Goal: Information Seeking & Learning: Learn about a topic

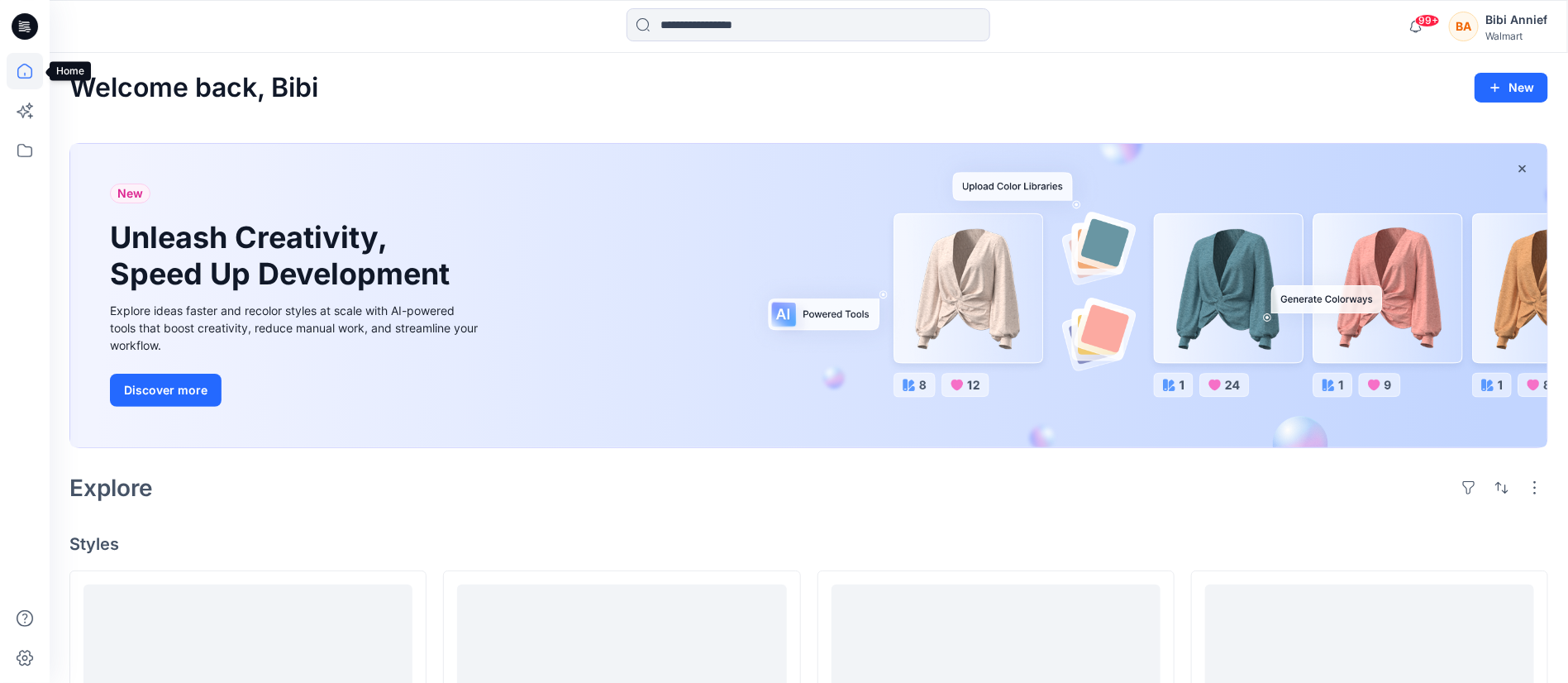
click at [24, 68] on icon at bounding box center [25, 71] width 37 height 37
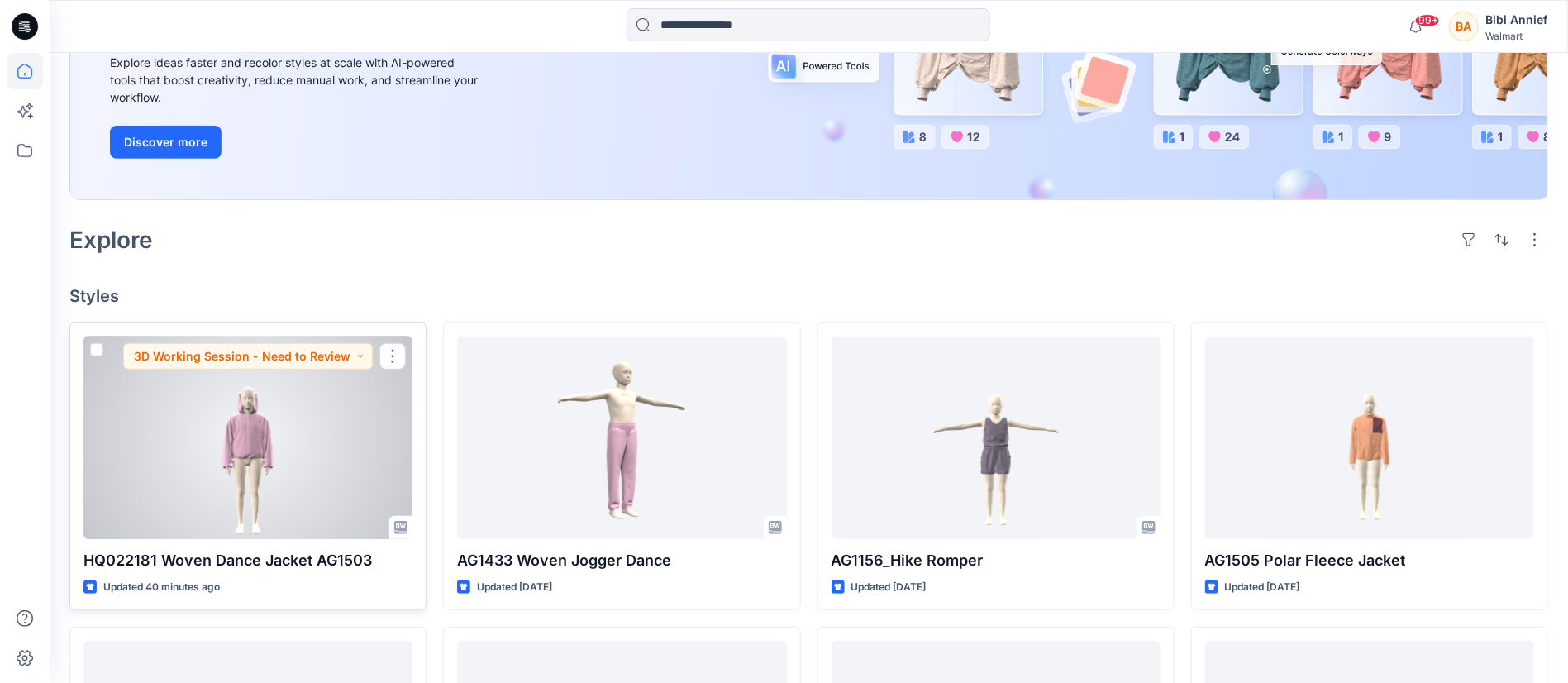
click at [224, 484] on div at bounding box center [248, 437] width 329 height 203
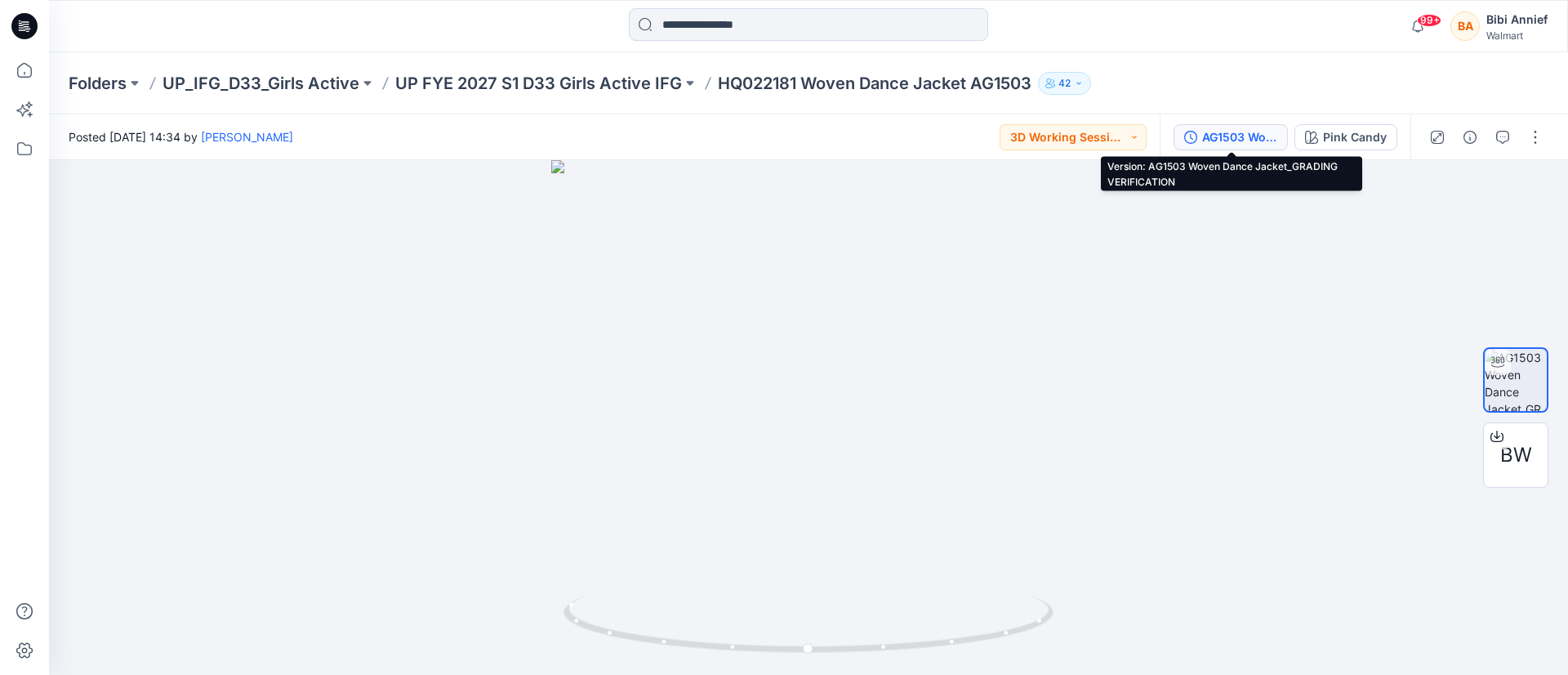
click at [1262, 128] on div "AG1503 Woven Dance Jacket_GRADING VERIFICATION" at bounding box center [1239, 137] width 75 height 18
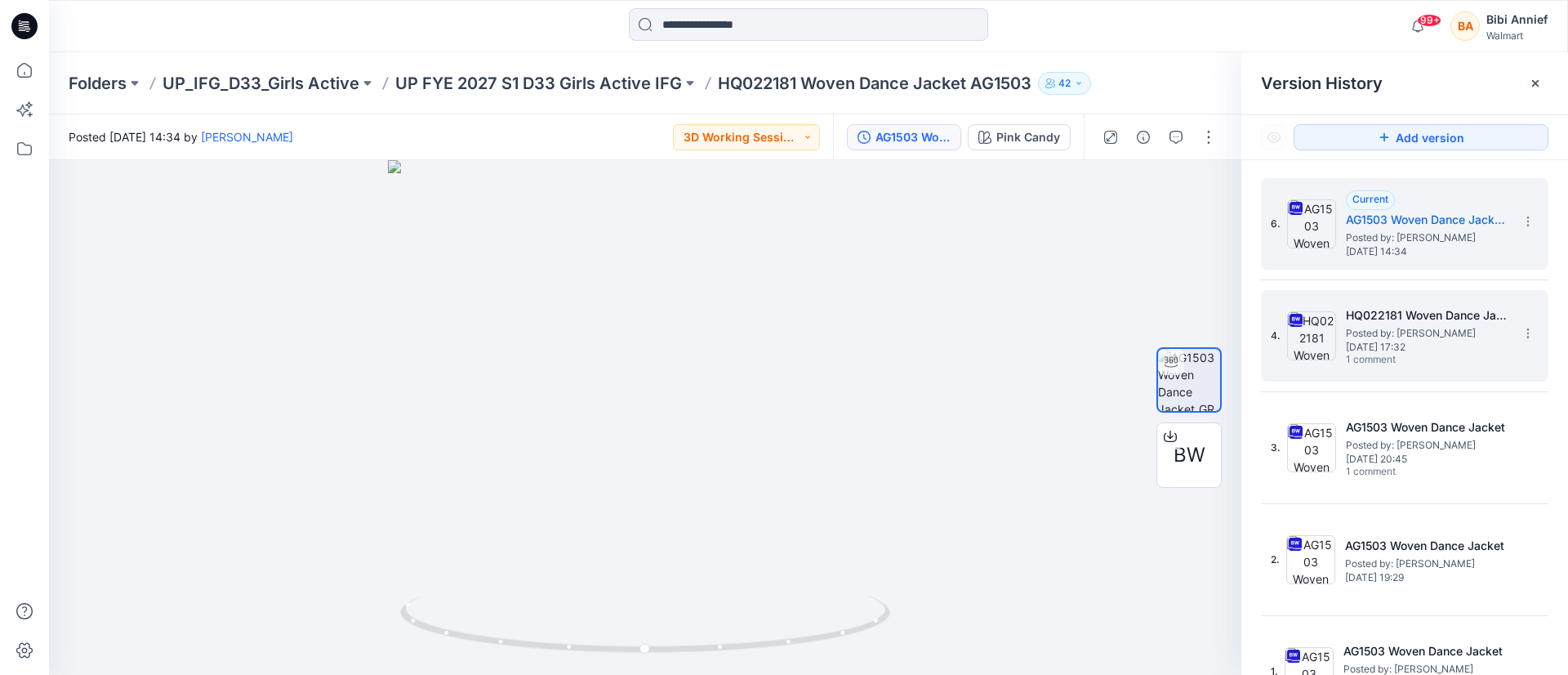
click at [1383, 331] on span "Posted by: [PERSON_NAME]" at bounding box center [1428, 333] width 164 height 16
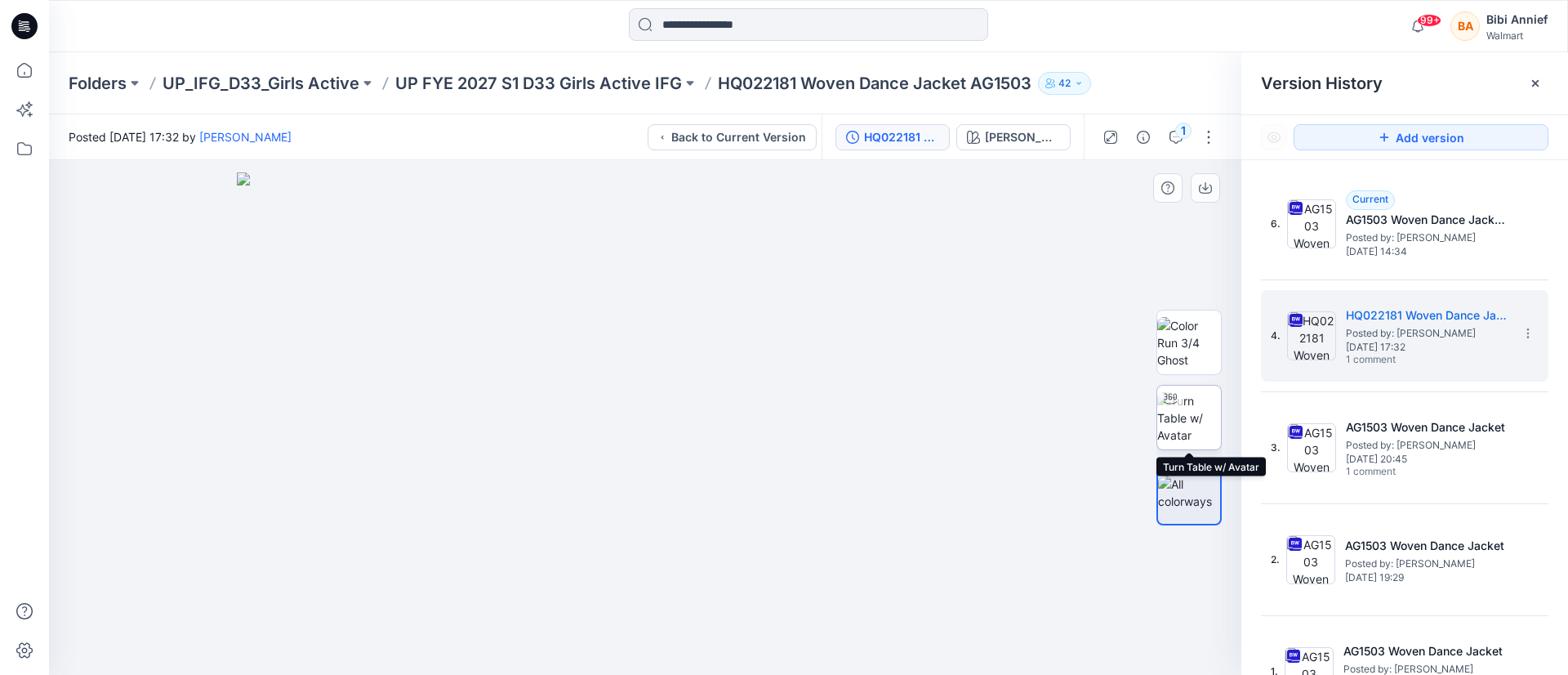
click at [1196, 428] on img at bounding box center [1189, 418] width 64 height 52
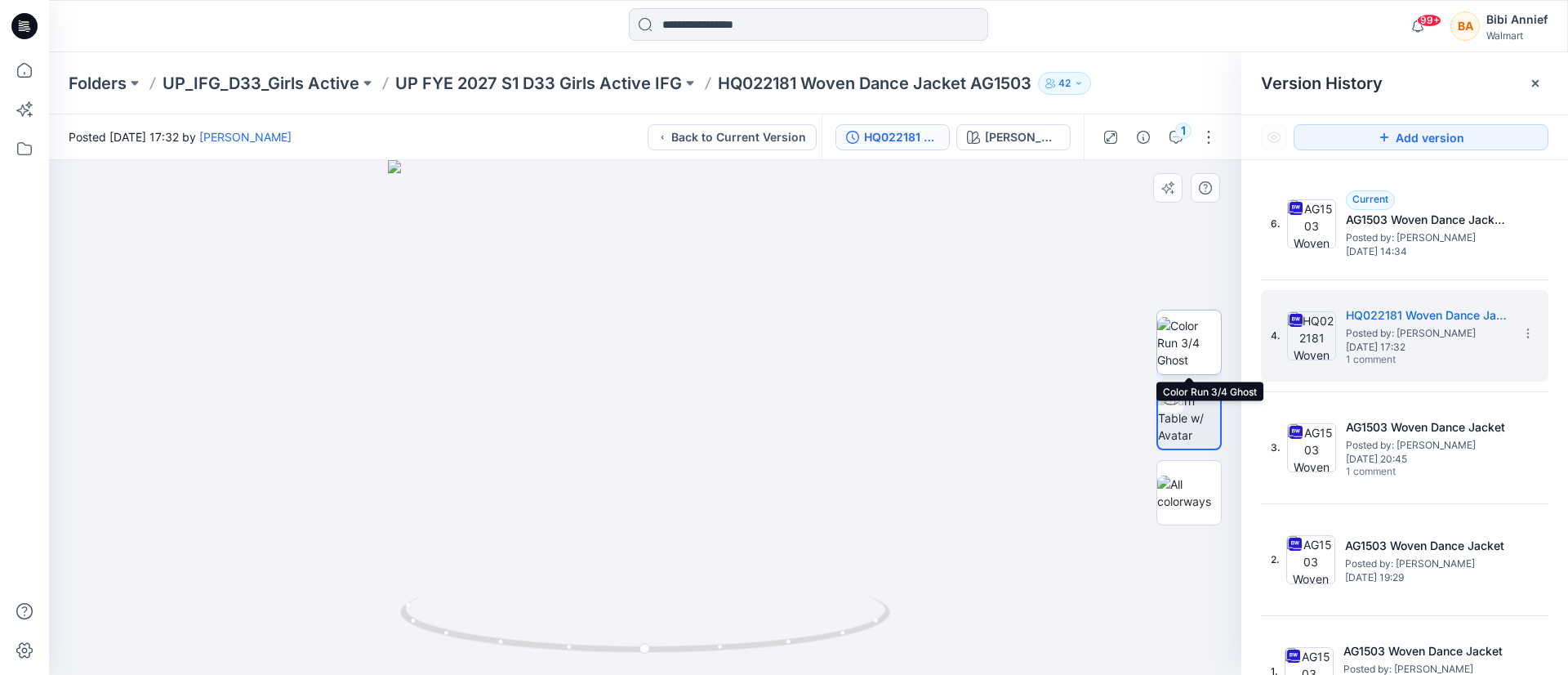
click at [1198, 345] on img at bounding box center [1189, 343] width 64 height 52
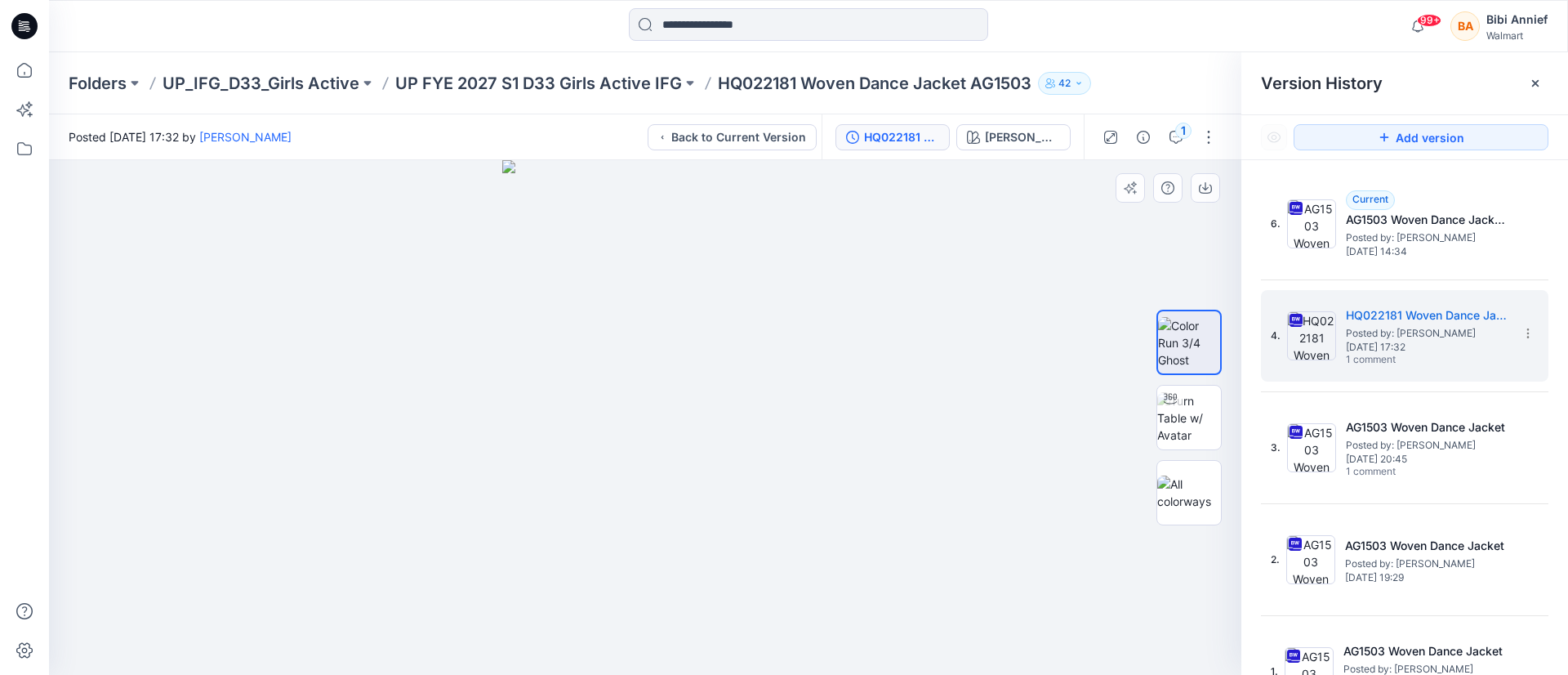
click at [688, 517] on img at bounding box center [645, 418] width 285 height 516
click at [1188, 415] on img at bounding box center [1189, 418] width 64 height 52
